Goal: Task Accomplishment & Management: Use online tool/utility

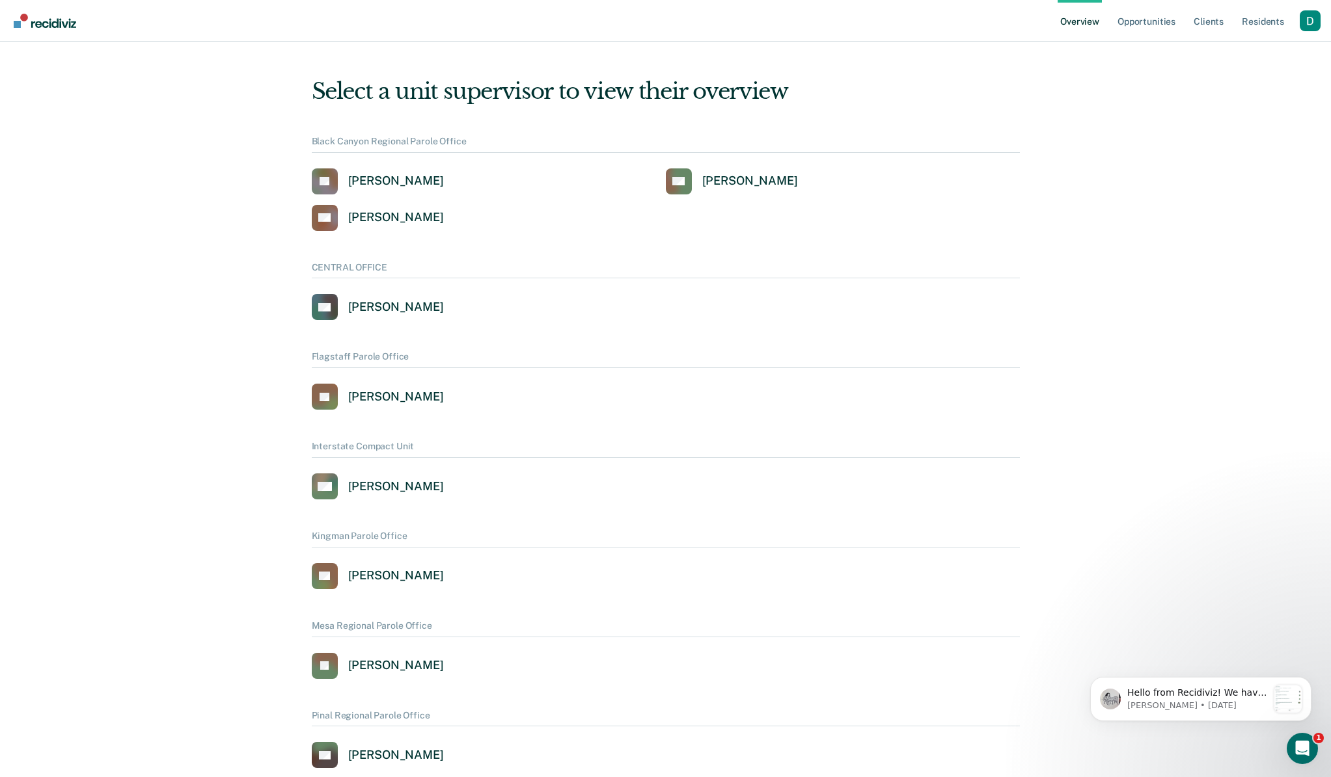
click at [1318, 25] on div "Profile dropdown button" at bounding box center [1309, 20] width 21 height 21
click at [1278, 55] on link "Profile" at bounding box center [1257, 59] width 84 height 11
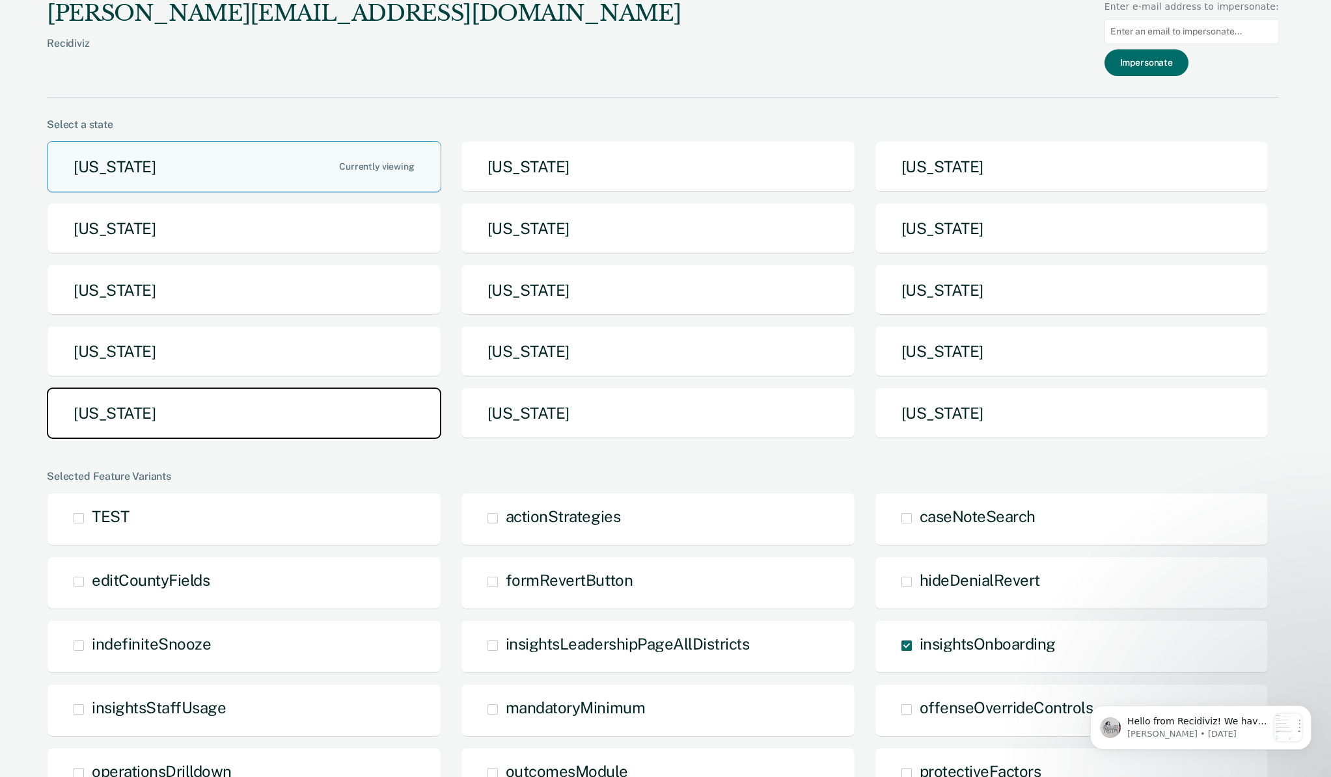
click at [262, 418] on button "[US_STATE]" at bounding box center [244, 413] width 394 height 51
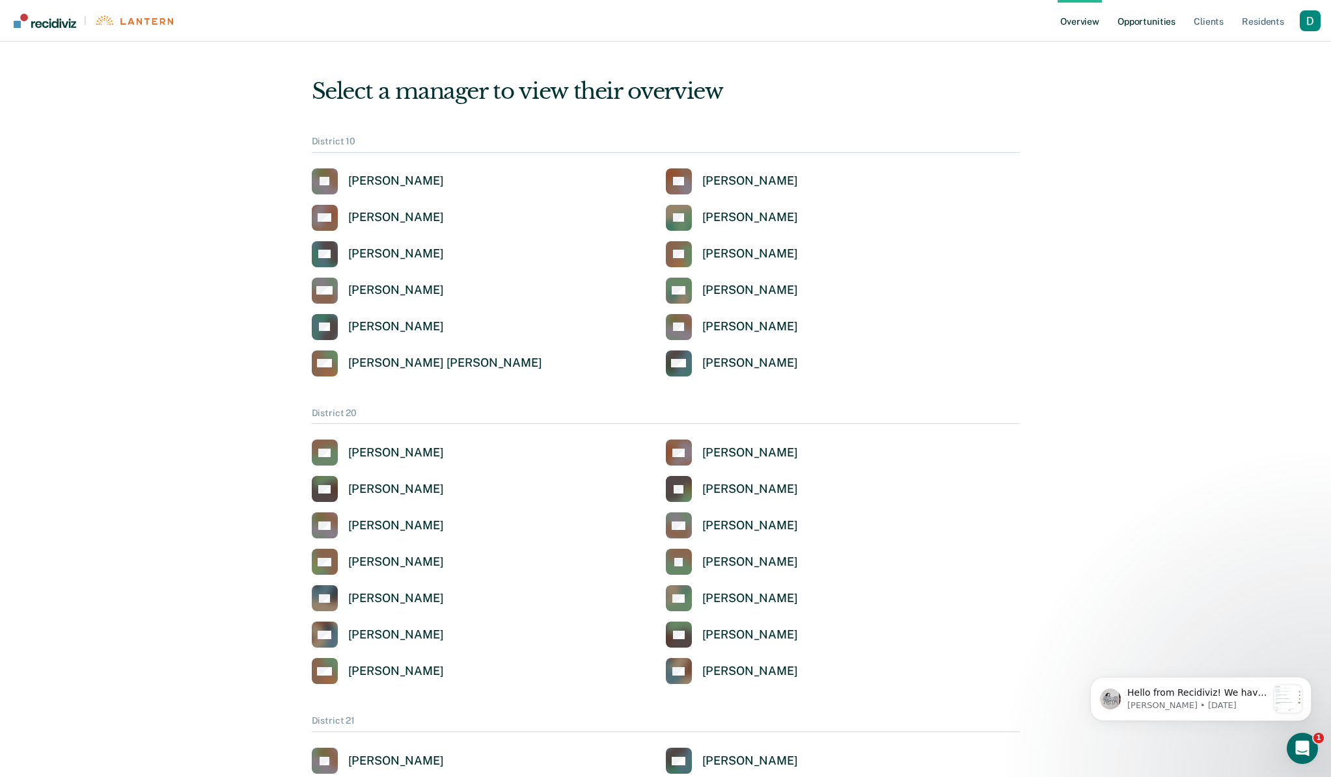
click at [1169, 20] on link "Opportunities" at bounding box center [1146, 21] width 63 height 42
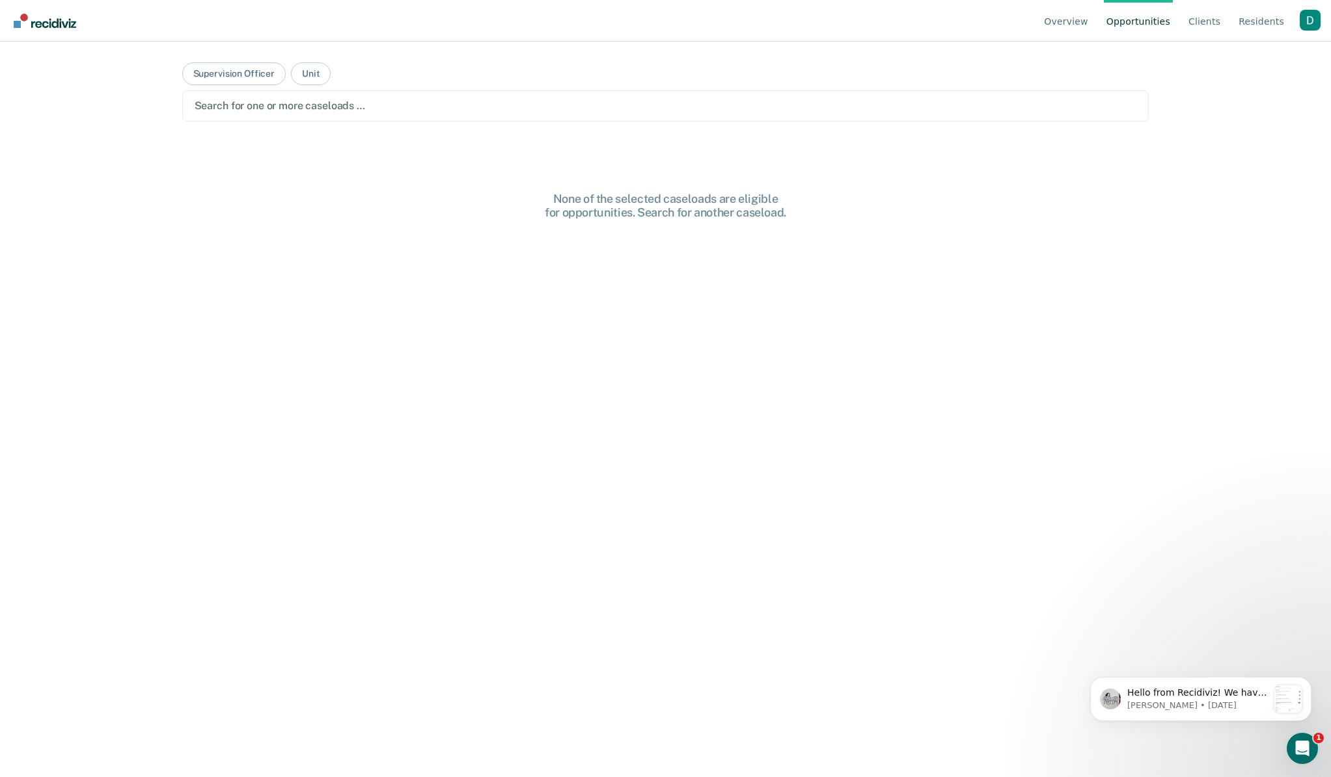
click at [291, 97] on div "Search for one or more caseloads …" at bounding box center [665, 106] width 945 height 18
click at [254, 83] on button "Supervision Officer" at bounding box center [233, 73] width 103 height 23
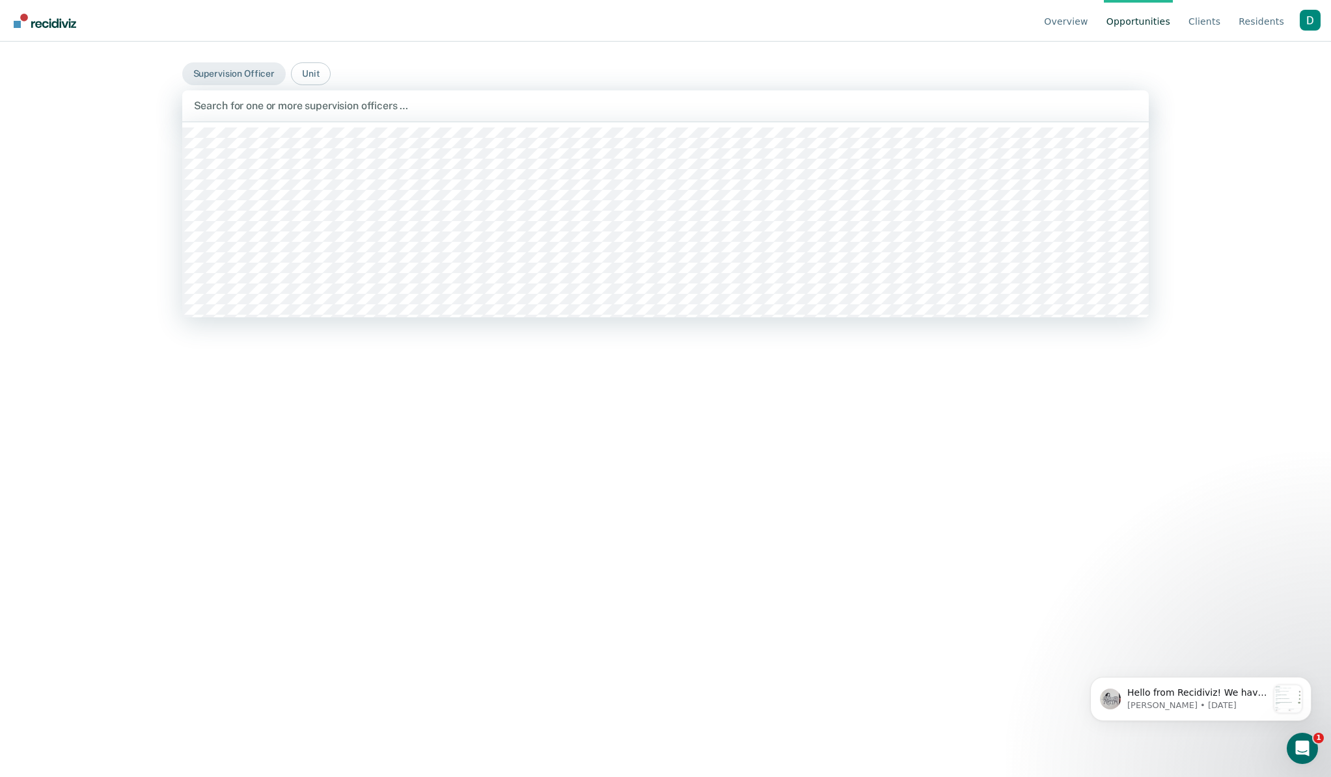
click at [241, 111] on div at bounding box center [665, 105] width 943 height 15
click at [317, 107] on div at bounding box center [657, 105] width 735 height 15
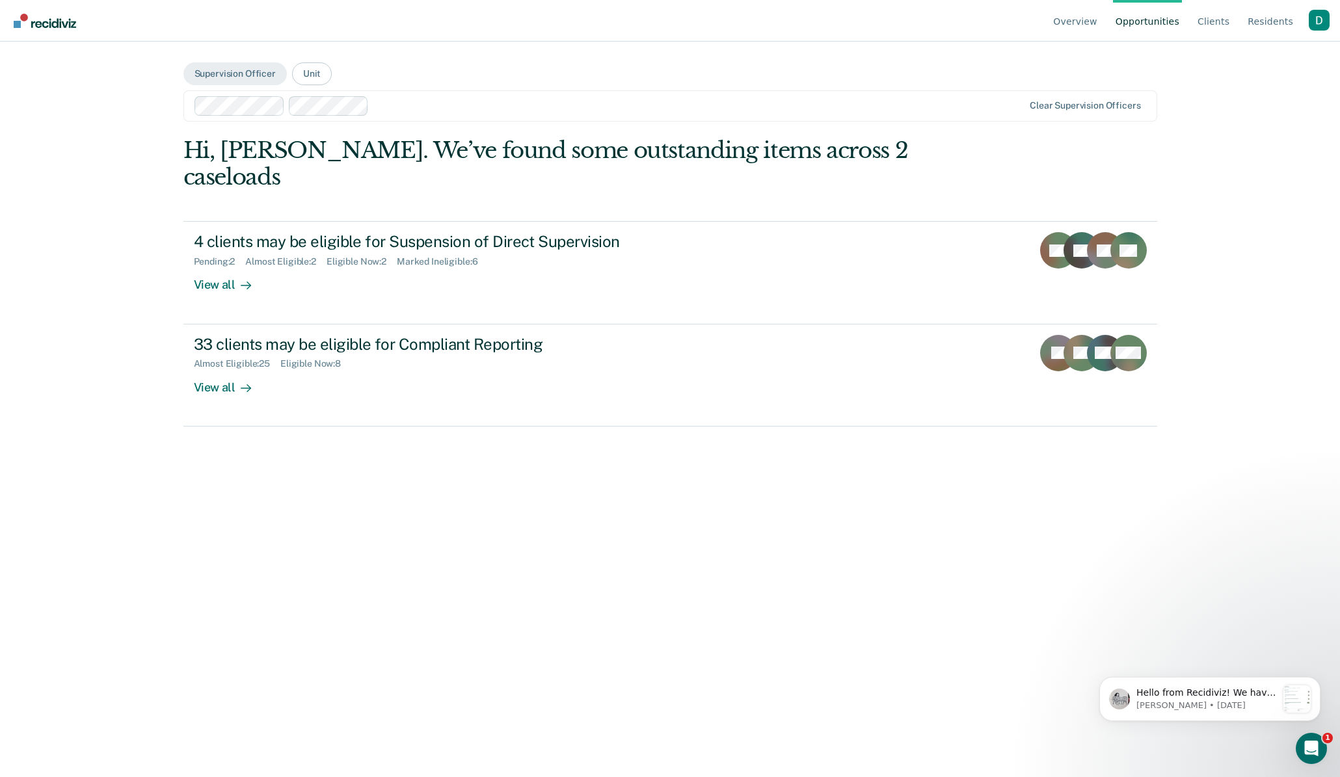
click at [429, 120] on div "Clear supervision officers" at bounding box center [670, 105] width 974 height 31
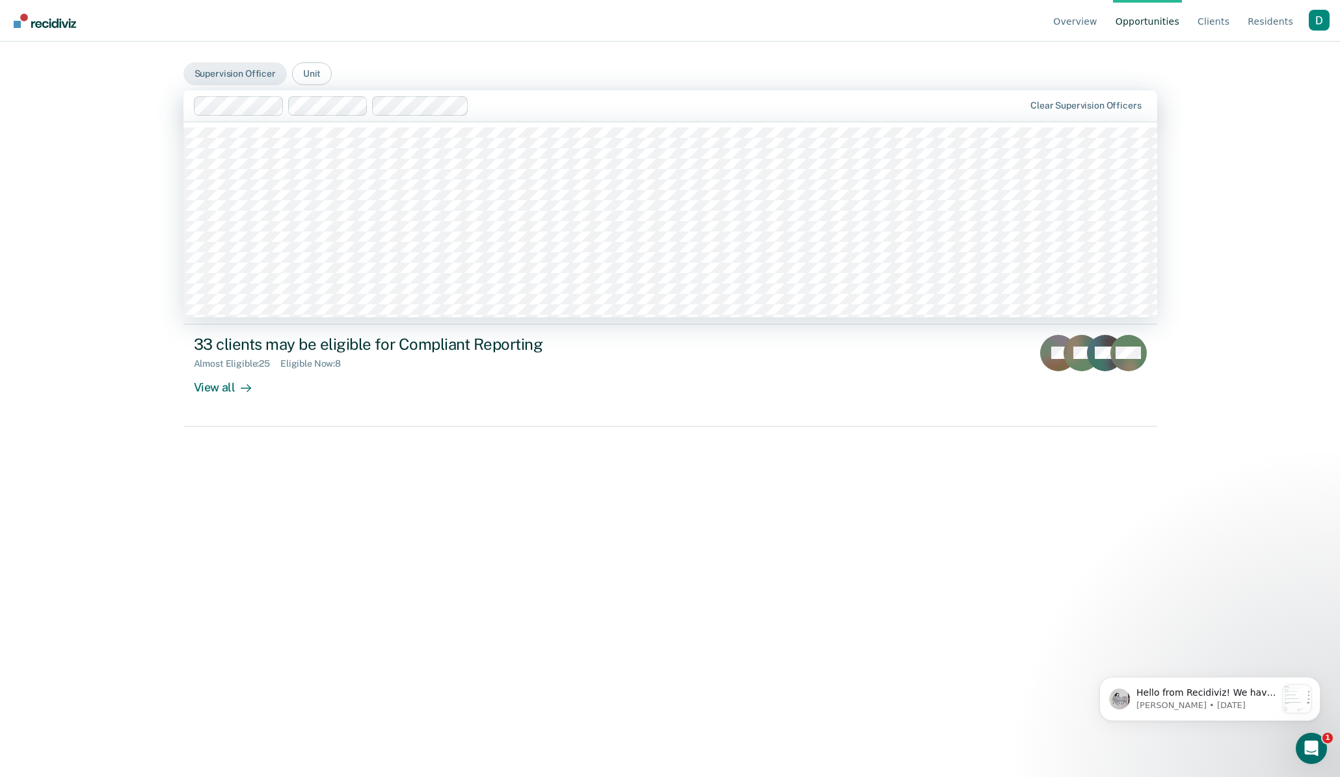
click at [493, 107] on div at bounding box center [749, 105] width 550 height 15
click at [615, 106] on div at bounding box center [805, 105] width 439 height 15
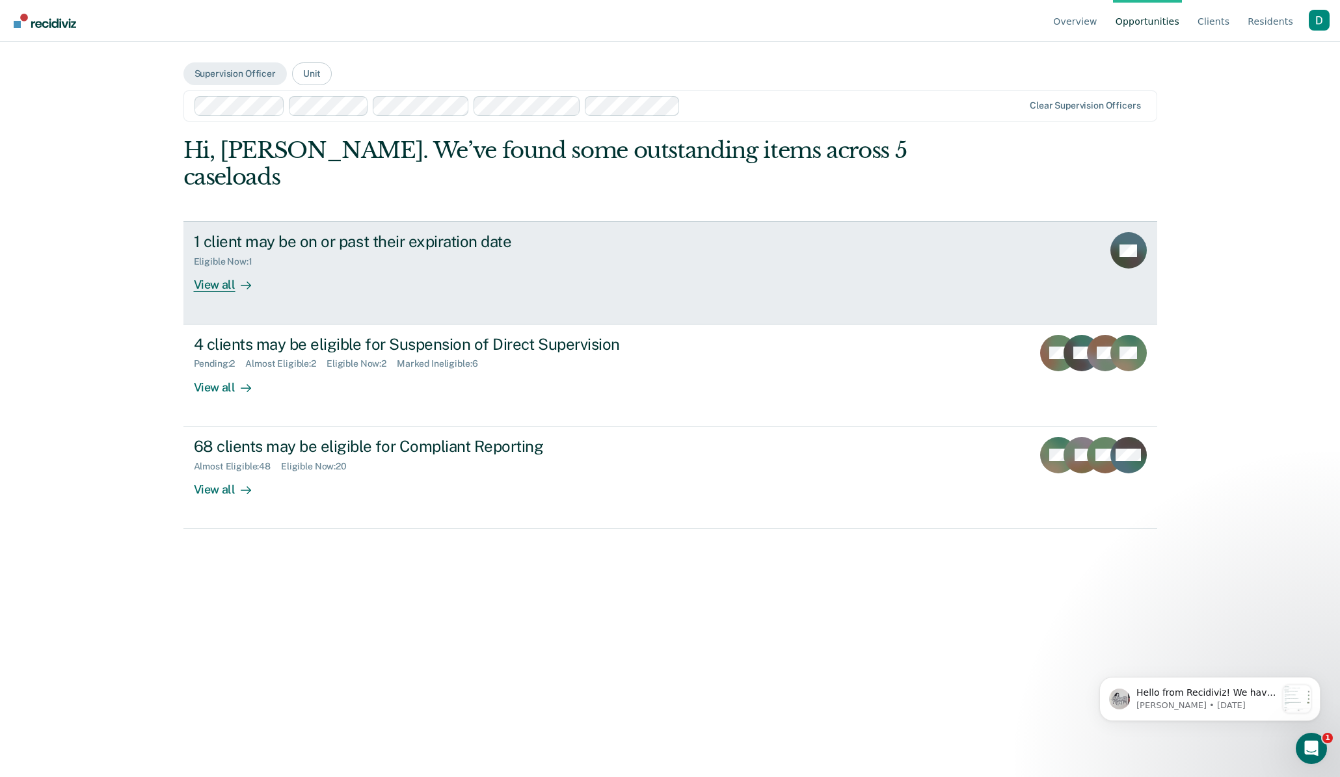
click at [215, 267] on div "View all" at bounding box center [230, 279] width 73 height 25
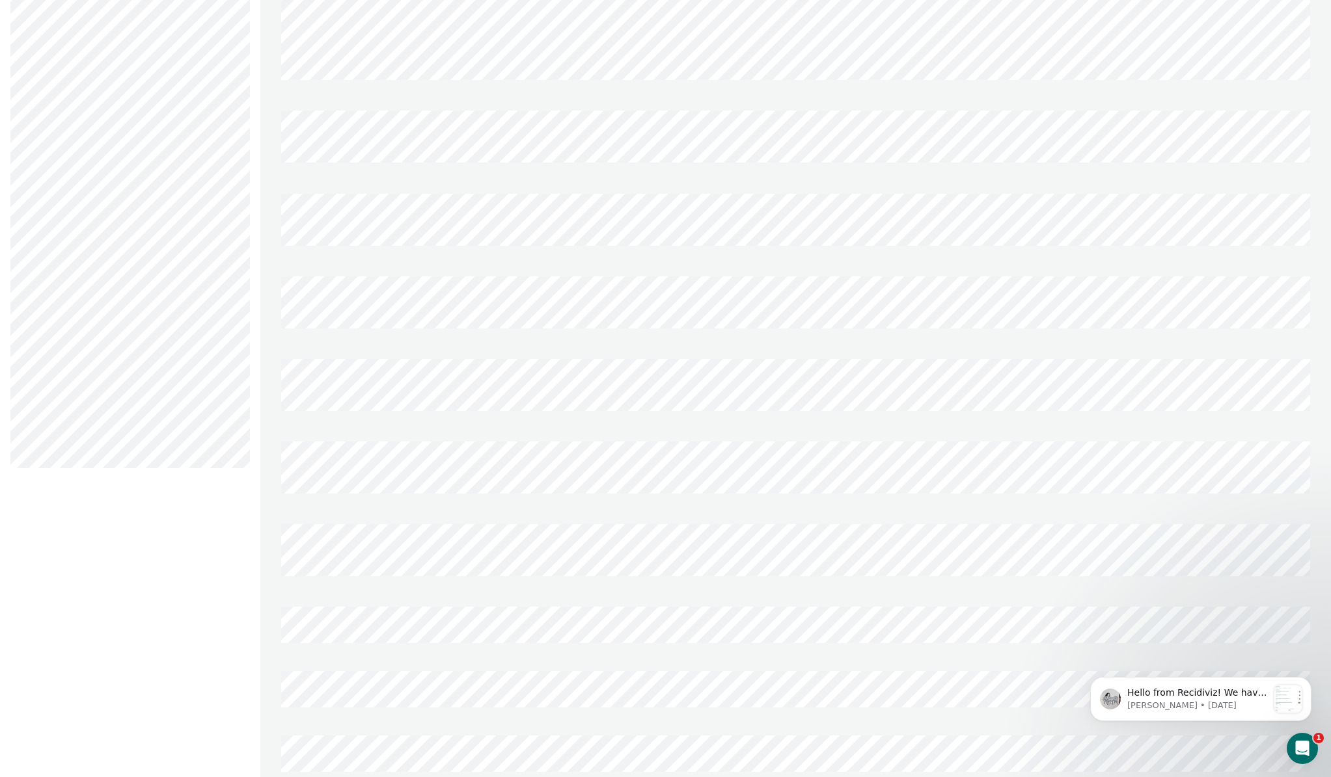
scroll to position [1100, 0]
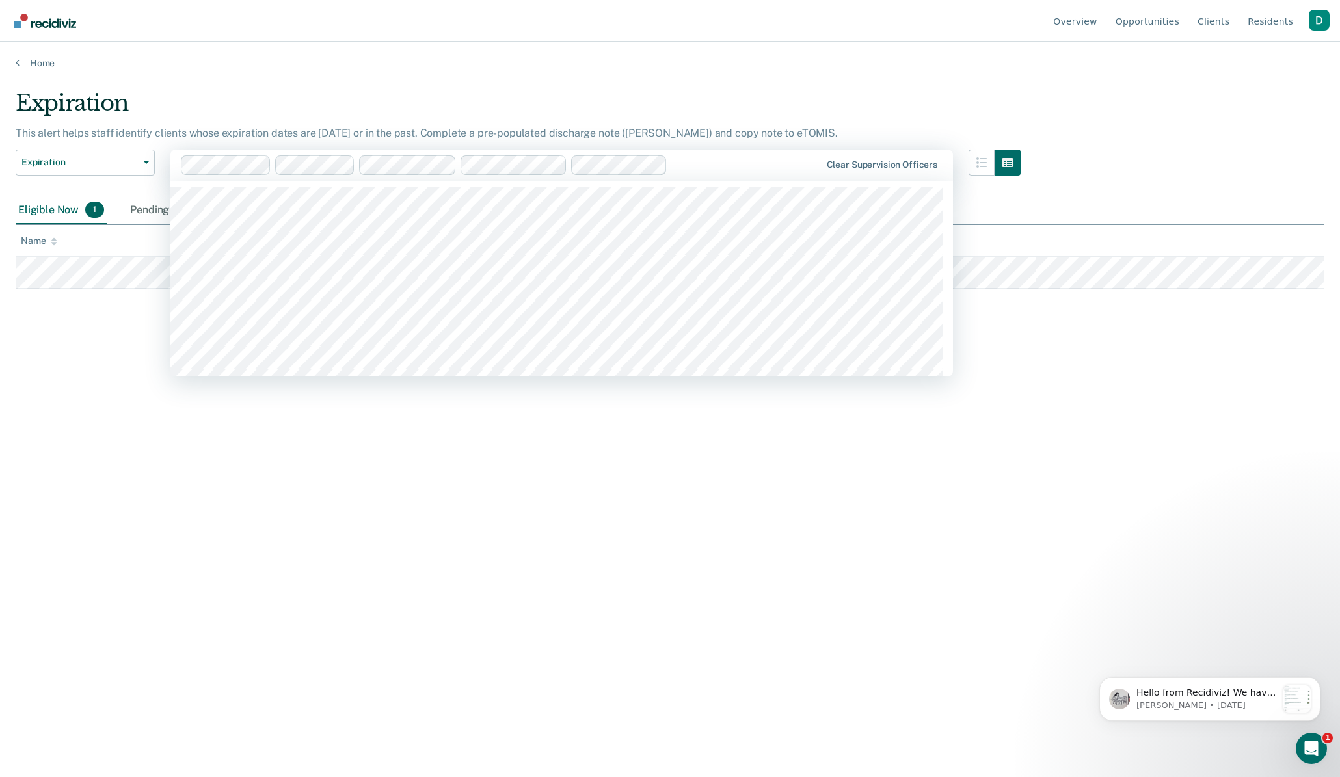
click at [778, 174] on div at bounding box center [501, 165] width 641 height 20
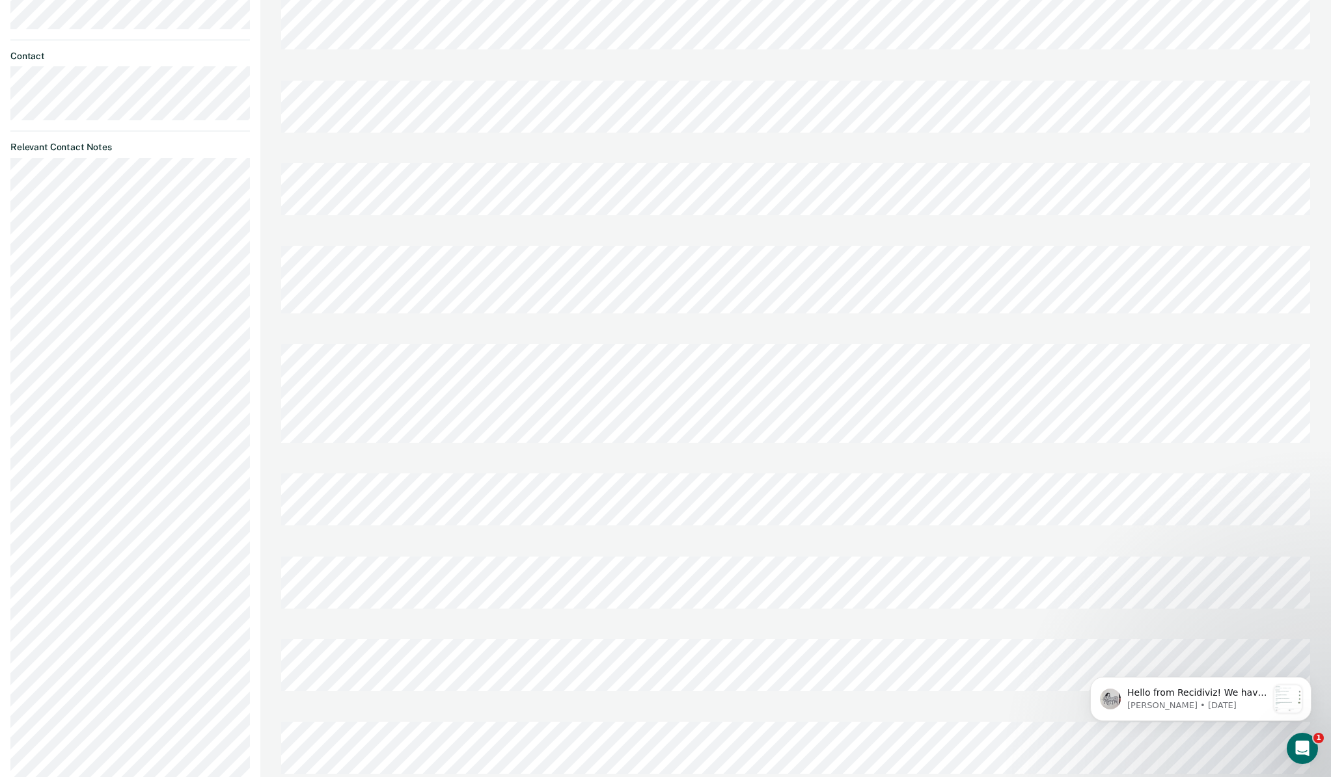
scroll to position [219, 0]
